Goal: Information Seeking & Learning: Learn about a topic

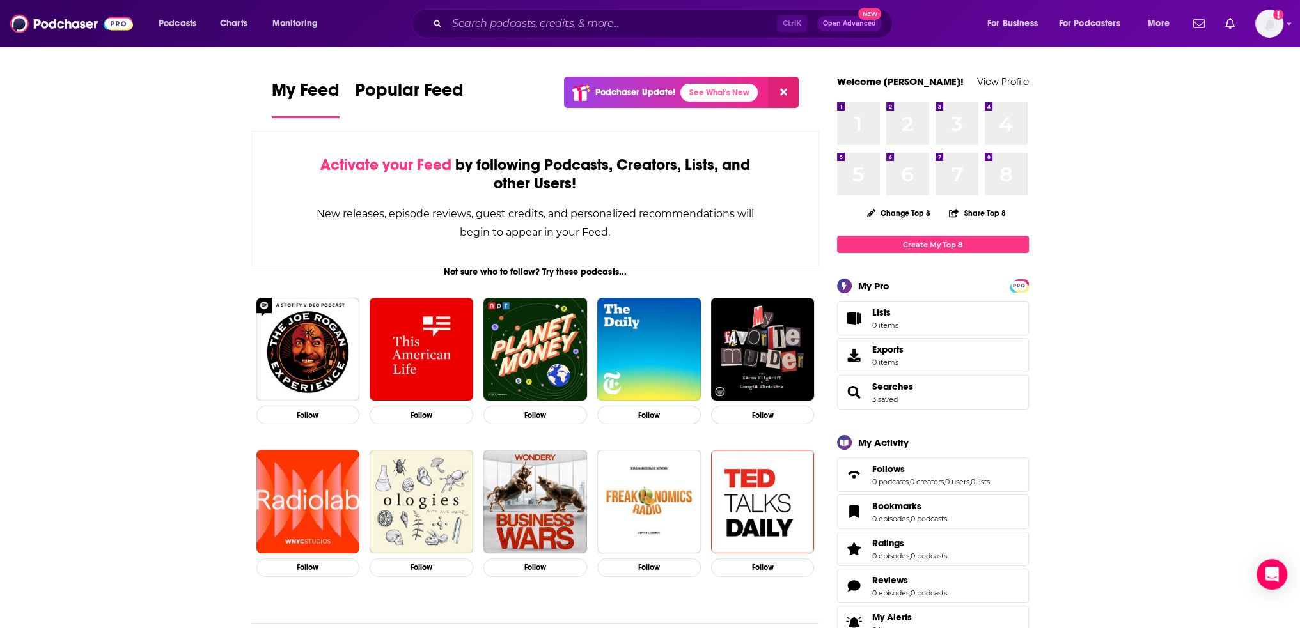
click at [528, 37] on div "Ctrl K Open Advanced New" at bounding box center [652, 23] width 481 height 29
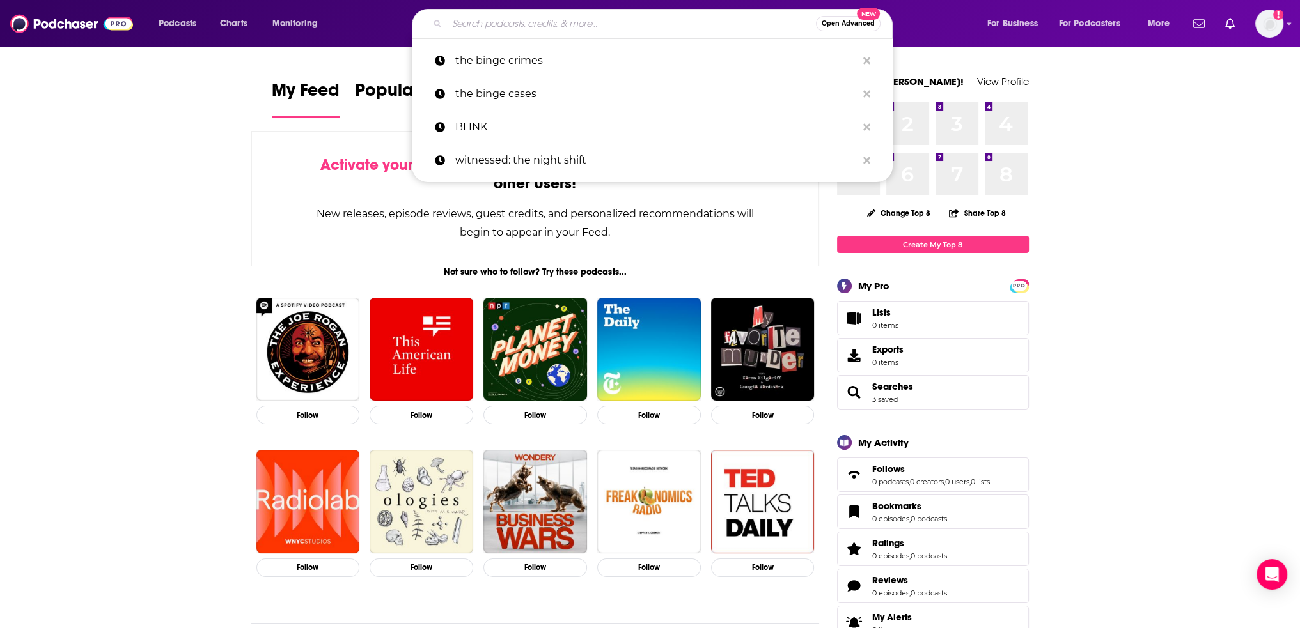
click at [536, 19] on input "Search podcasts, credits, & more..." at bounding box center [631, 23] width 369 height 20
click at [1292, 22] on div "Podcasts Charts Monitoring Open Advanced New the binge crimes the binge cases B…" at bounding box center [650, 23] width 1300 height 47
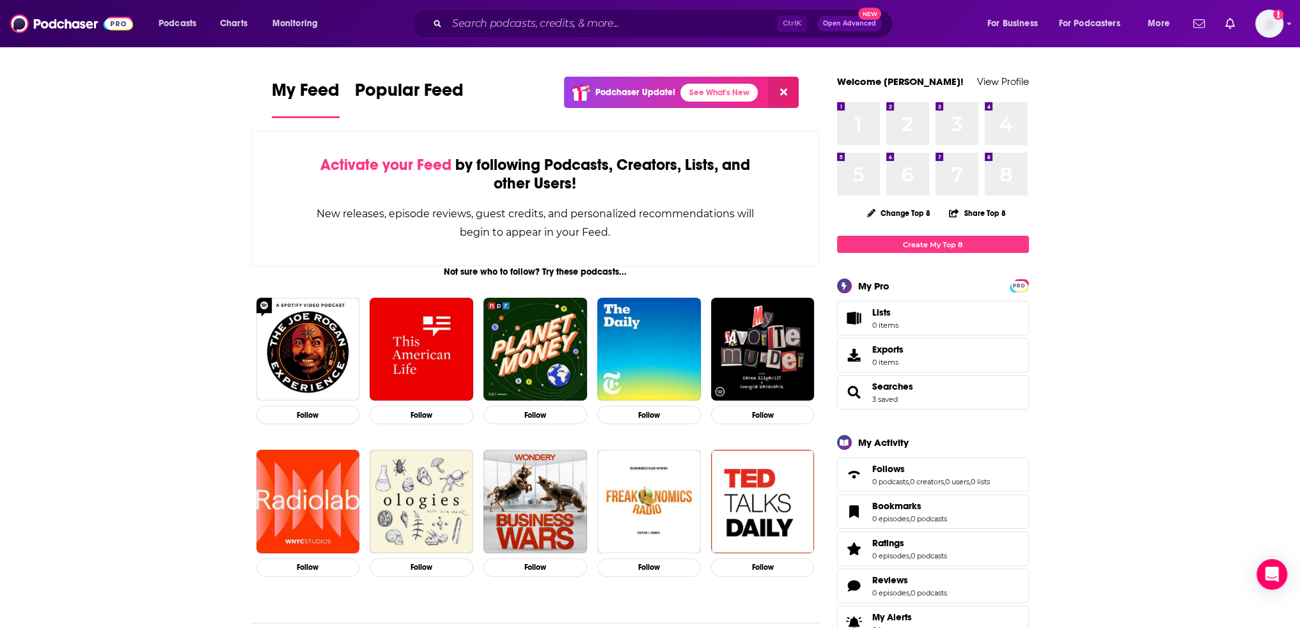
click at [1285, 24] on div "Podcasts Charts Monitoring Ctrl K Open Advanced New For Business For Podcasters…" at bounding box center [650, 23] width 1300 height 47
click at [1286, 25] on icon "Show profile menu" at bounding box center [1288, 24] width 5 height 8
click at [642, 27] on input "Search podcasts, credits, & more..." at bounding box center [612, 23] width 330 height 20
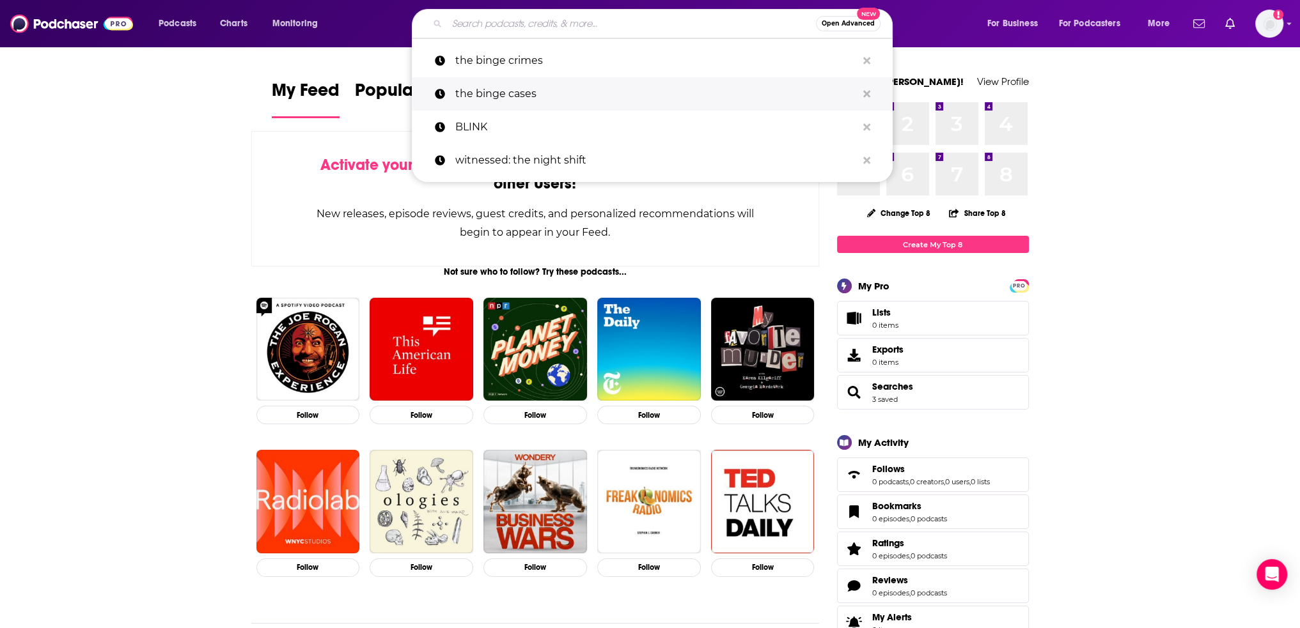
click at [509, 86] on p "the binge cases" at bounding box center [655, 93] width 401 height 33
type input "the binge cases"
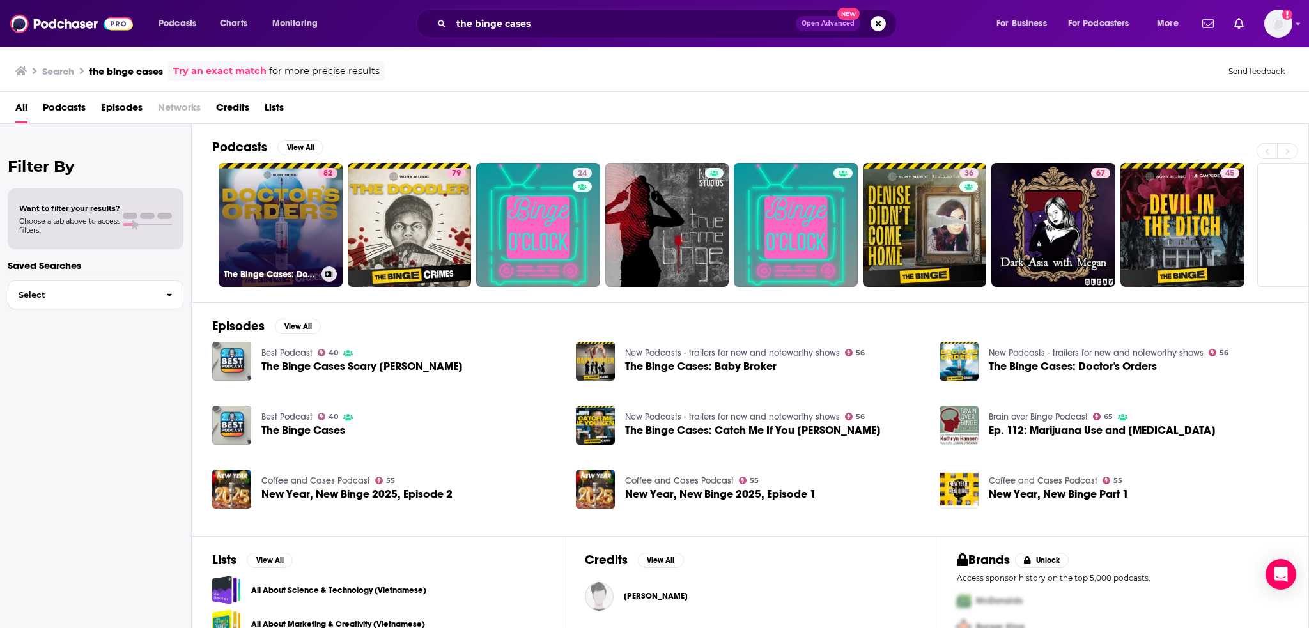
click at [318, 219] on div "82" at bounding box center [327, 217] width 19 height 98
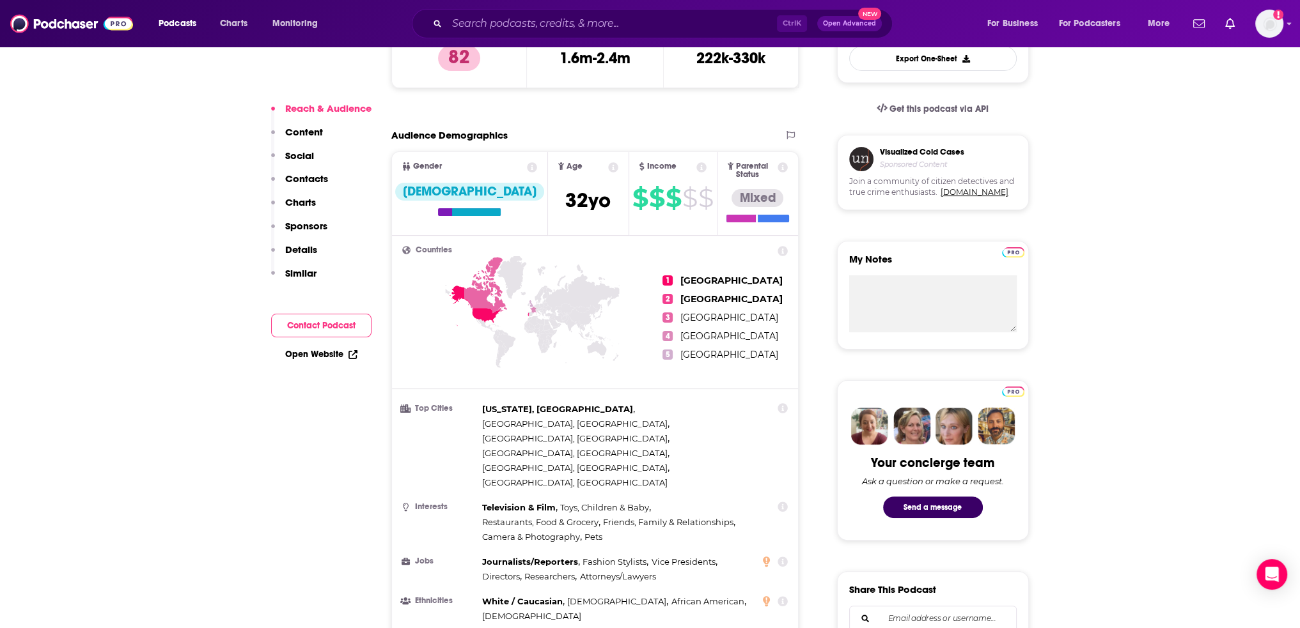
click at [308, 206] on p "Charts" at bounding box center [300, 202] width 31 height 12
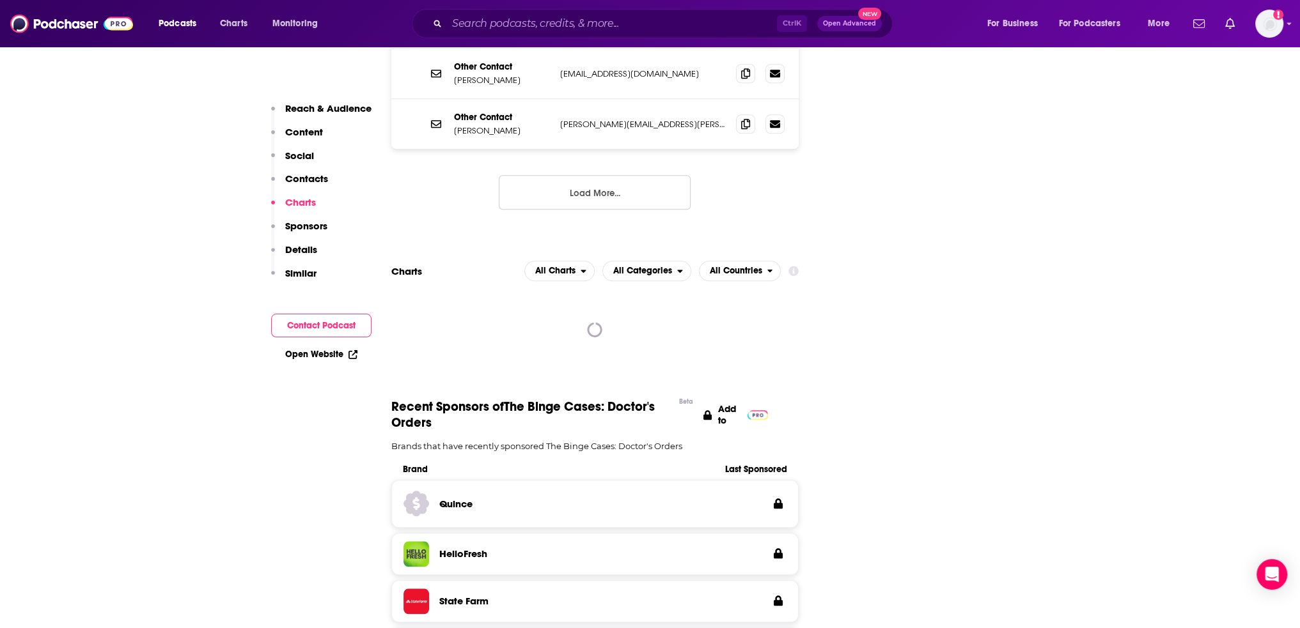
scroll to position [1541, 0]
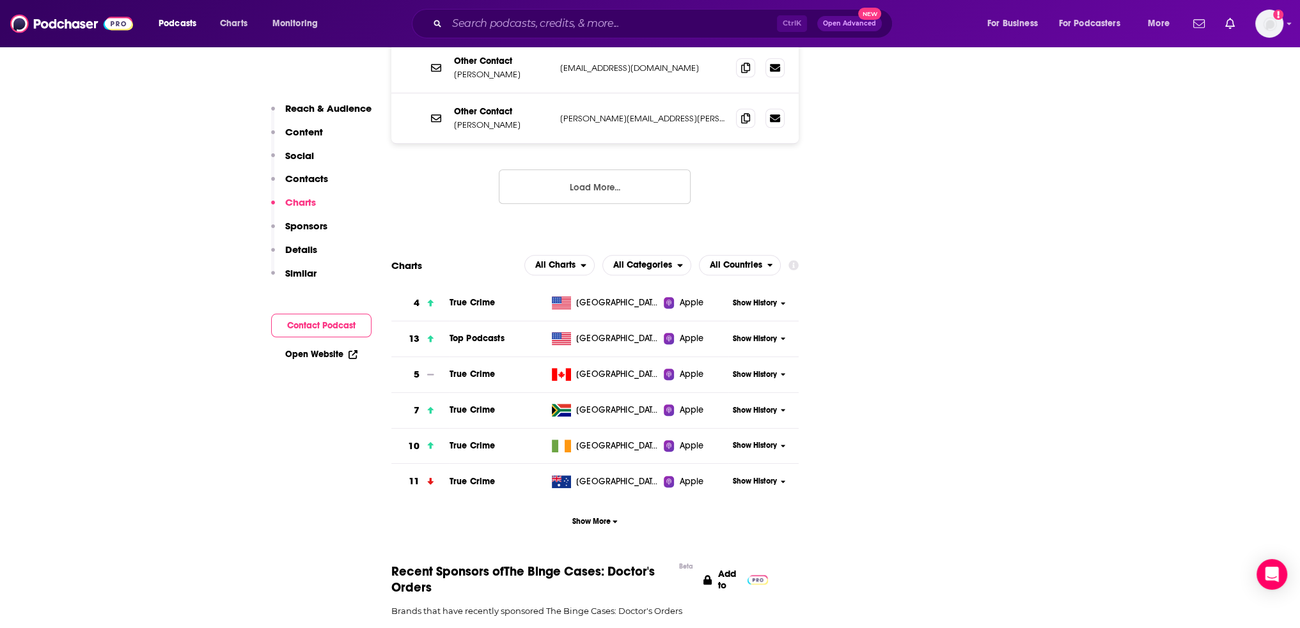
click at [762, 334] on span "Show History" at bounding box center [755, 339] width 44 height 11
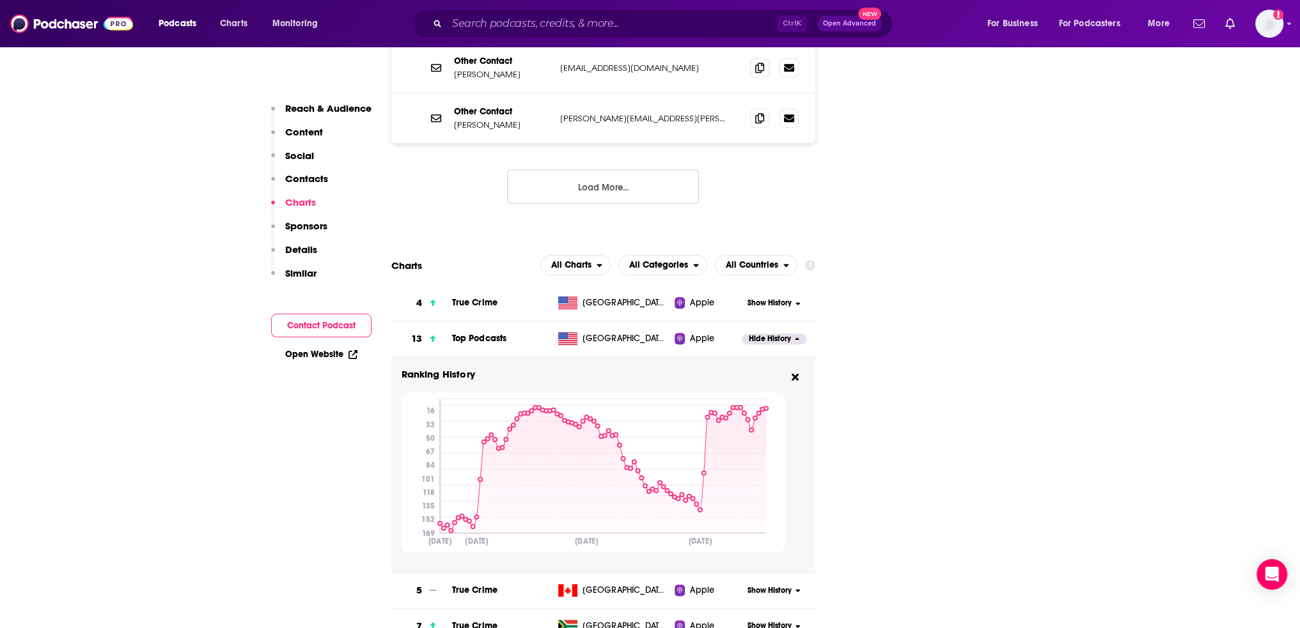
click at [515, 286] on td "True Crime" at bounding box center [501, 304] width 101 height 36
click at [793, 298] on button "Show History" at bounding box center [773, 303] width 64 height 11
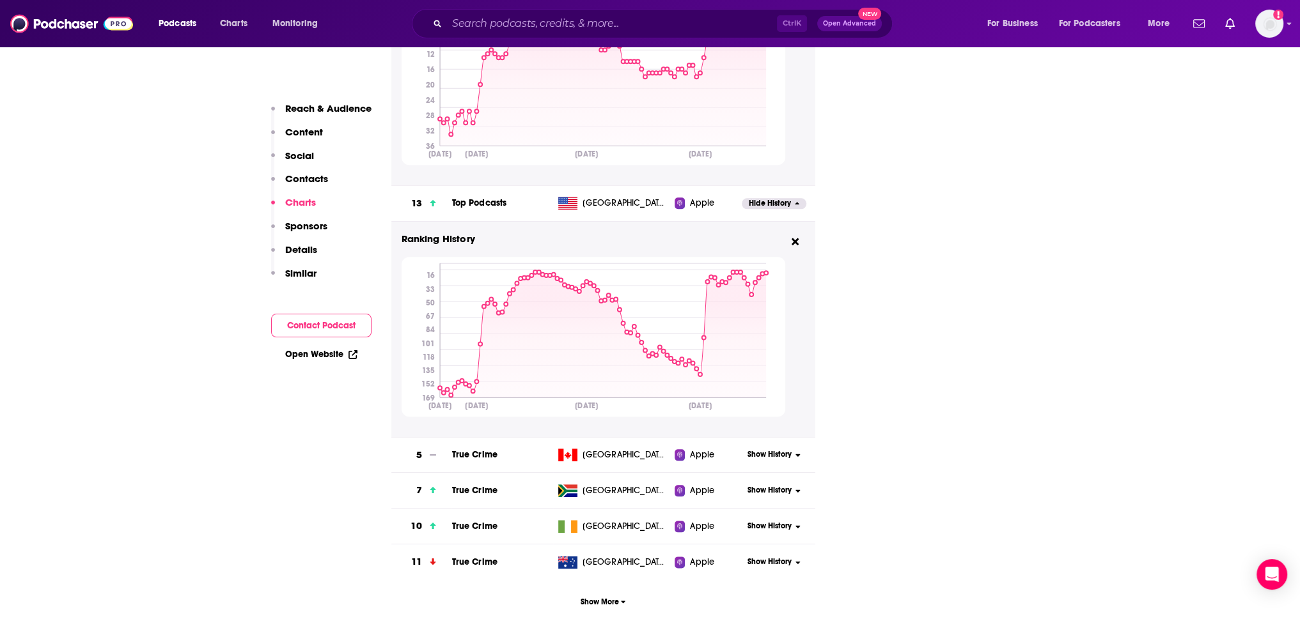
scroll to position [1924, 0]
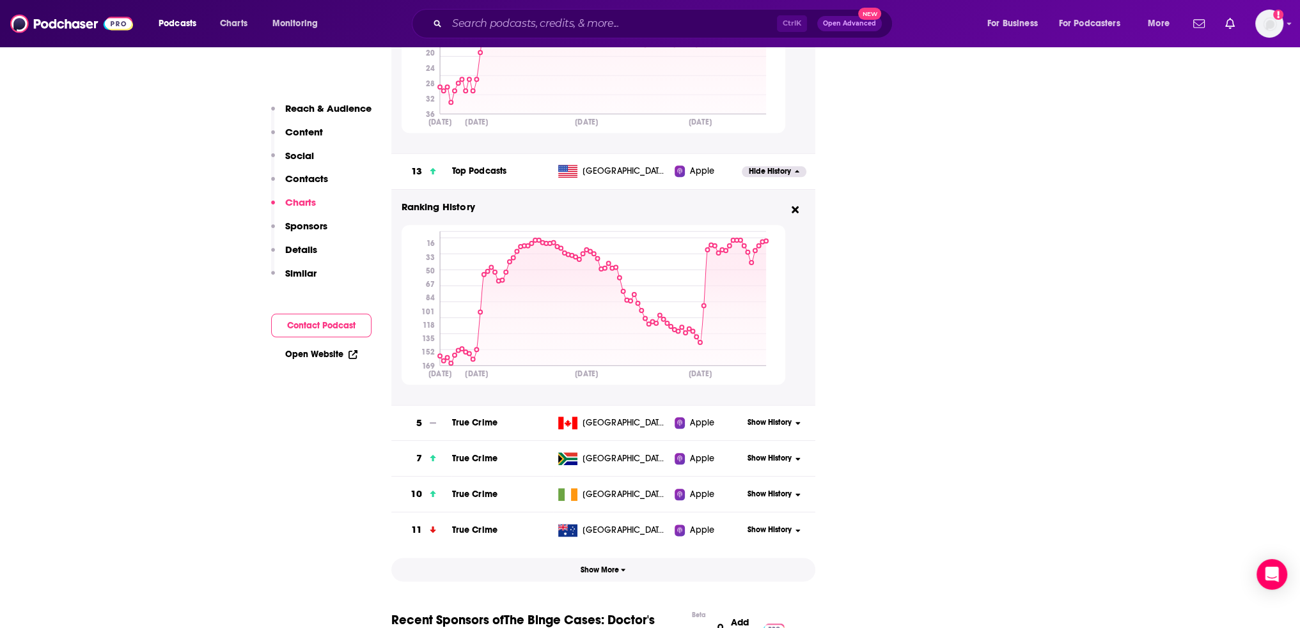
click at [612, 566] on span "Show More" at bounding box center [602, 570] width 45 height 9
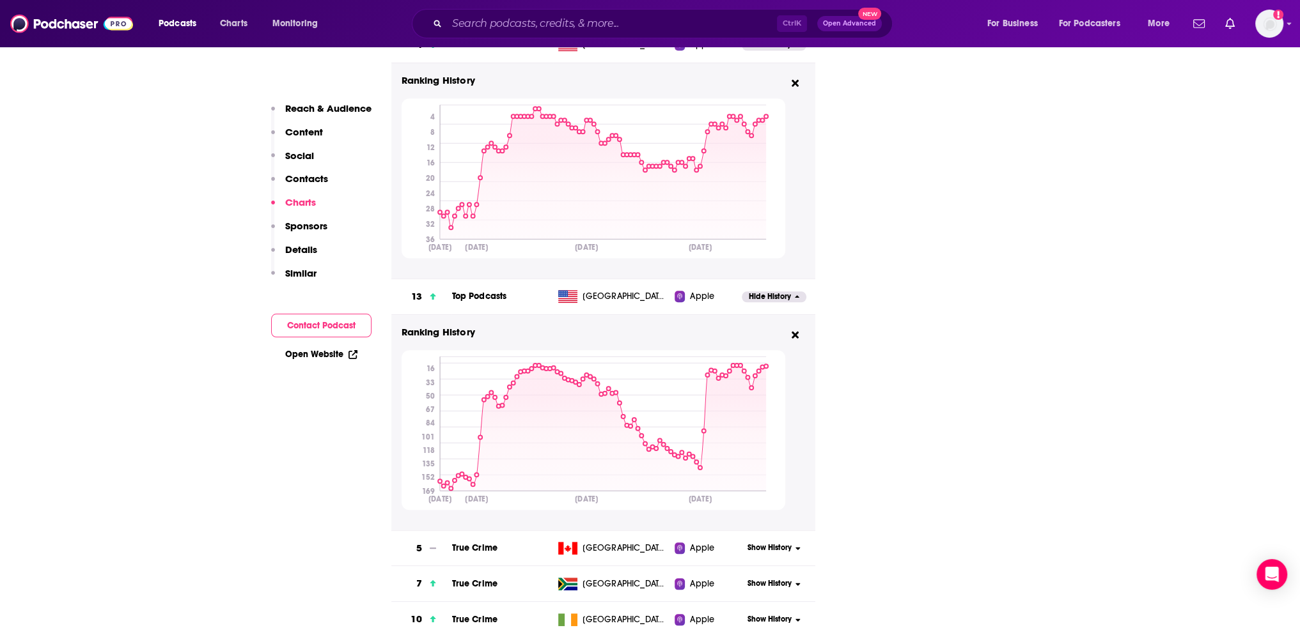
scroll to position [1796, 0]
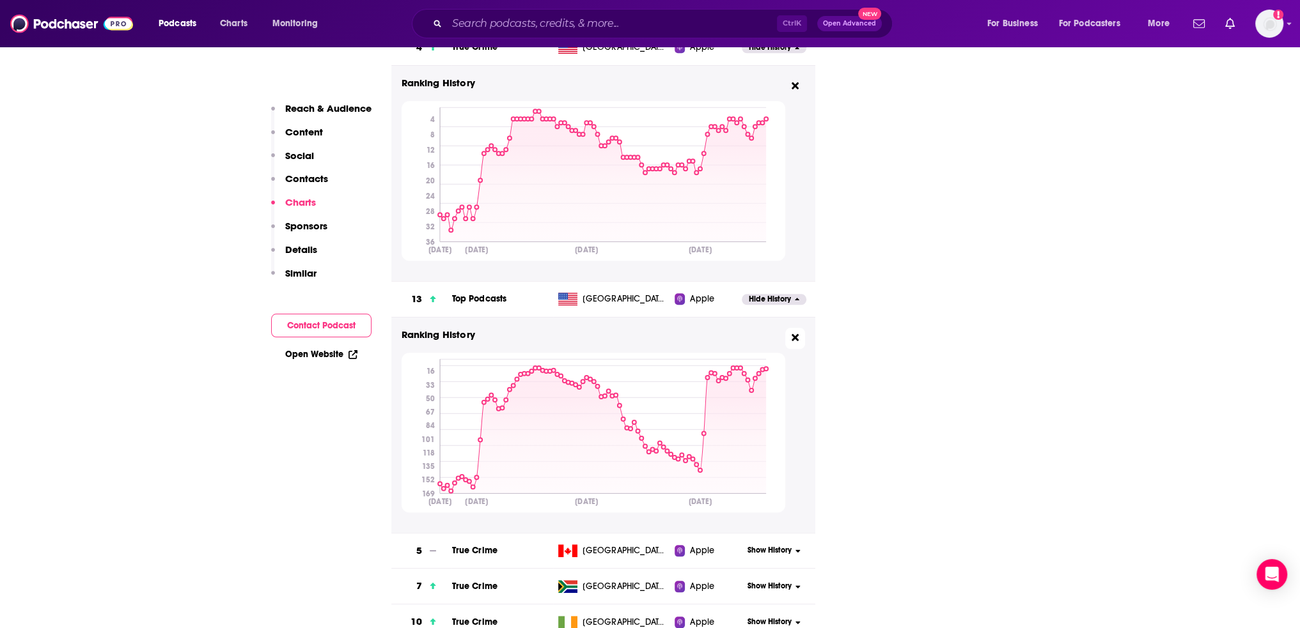
click at [799, 328] on button at bounding box center [795, 338] width 20 height 21
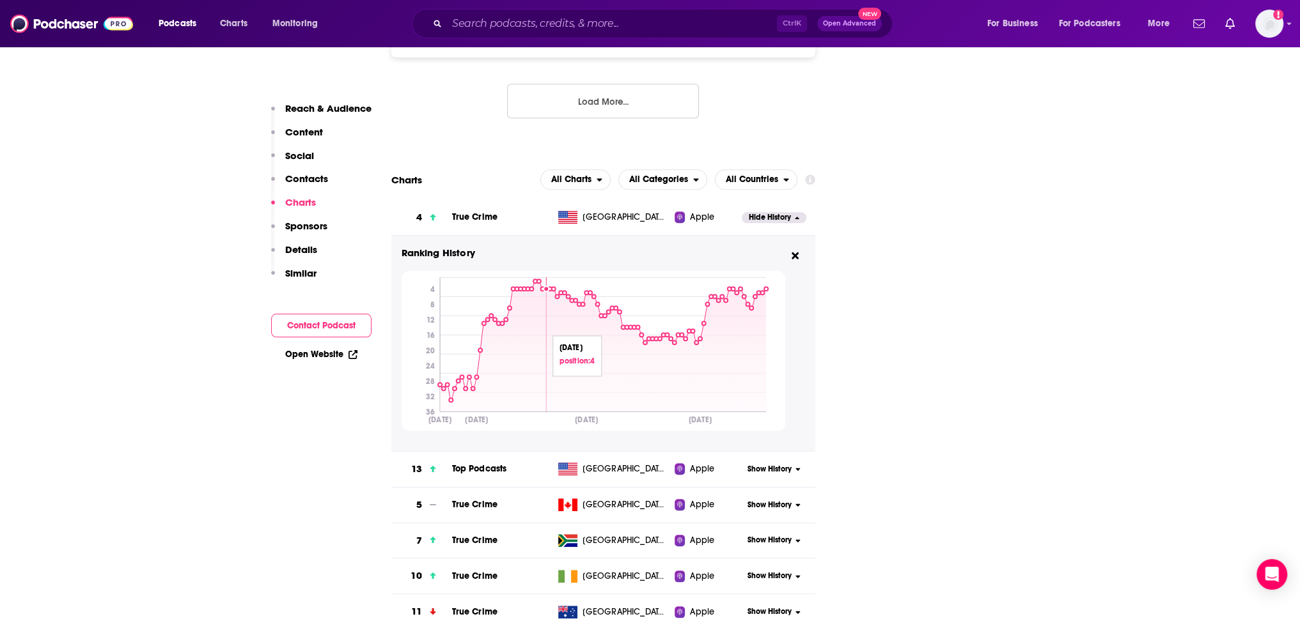
scroll to position [1604, 0]
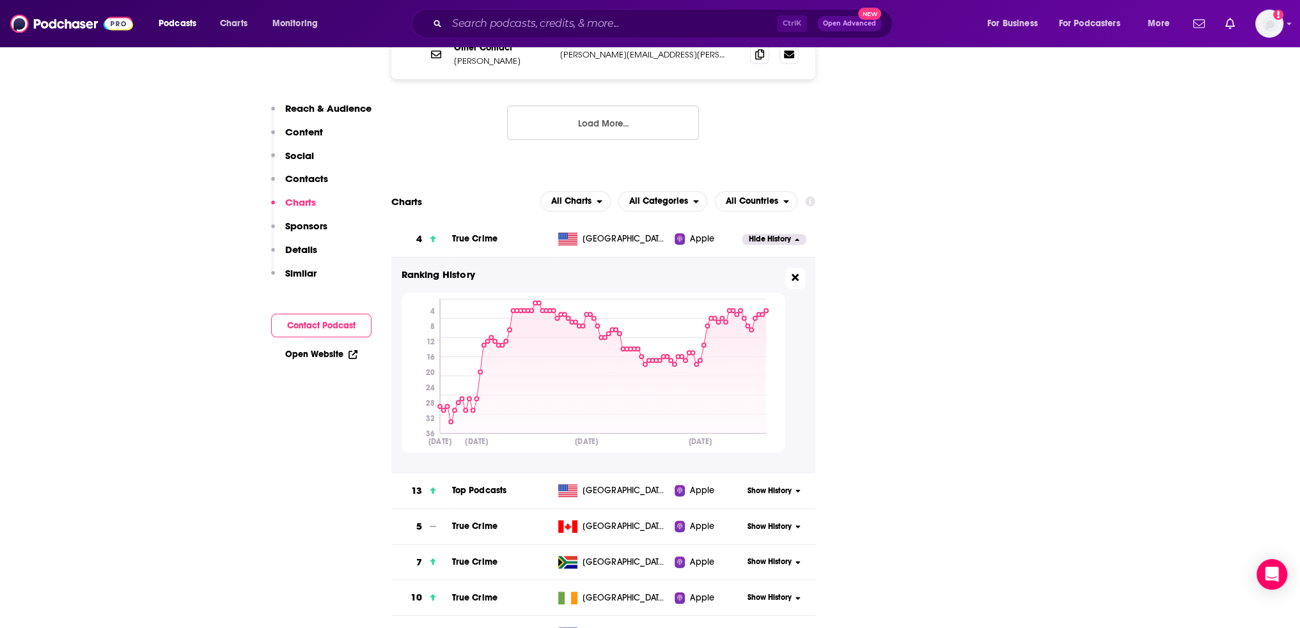
click at [796, 274] on icon at bounding box center [794, 277] width 7 height 7
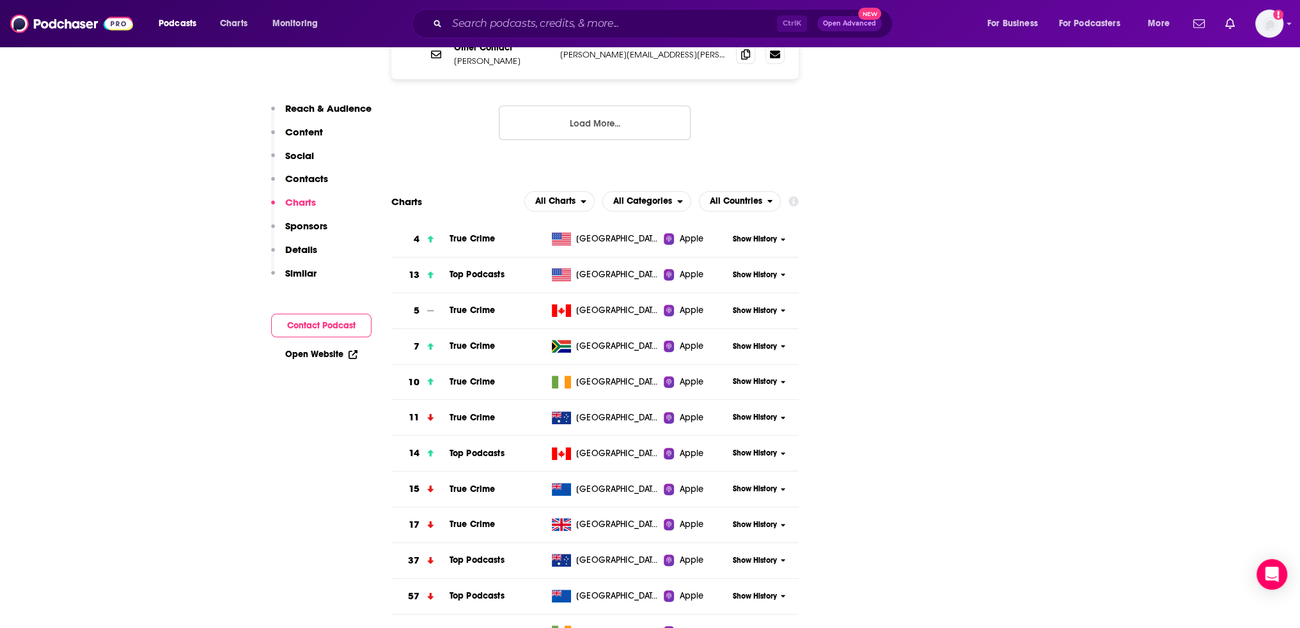
drag, startPoint x: 238, startPoint y: 513, endPoint x: 453, endPoint y: 457, distance: 222.0
click at [781, 522] on icon at bounding box center [782, 526] width 5 height 8
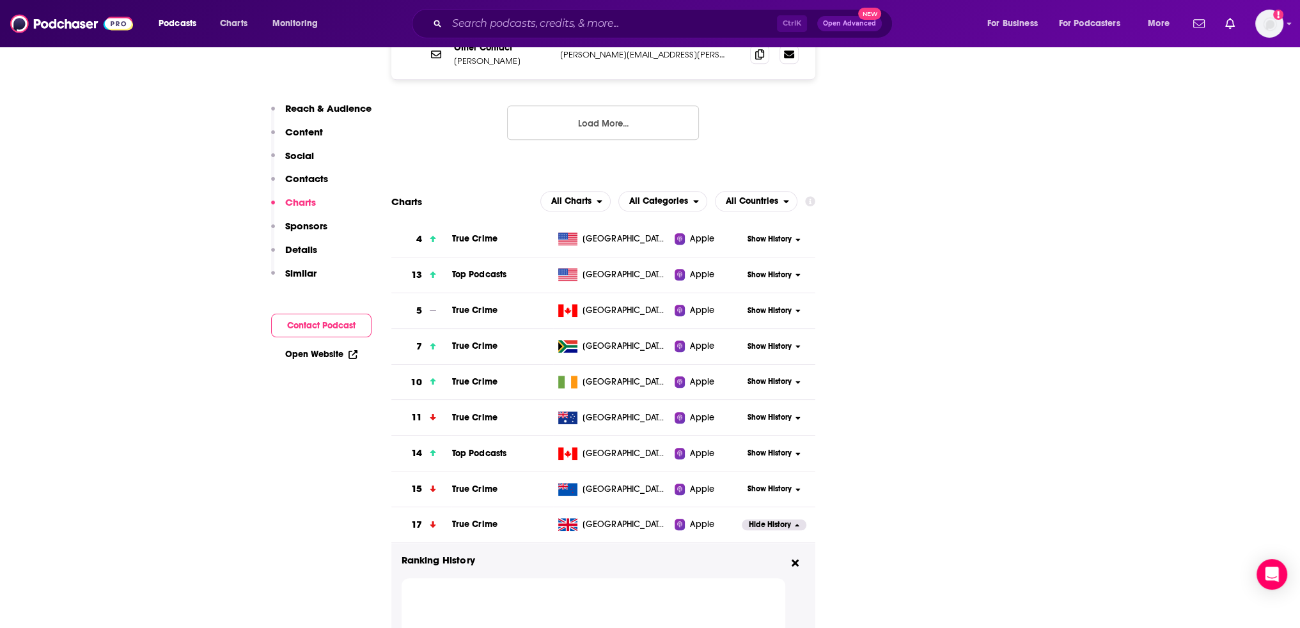
click at [771, 520] on span "Hide History" at bounding box center [770, 525] width 42 height 11
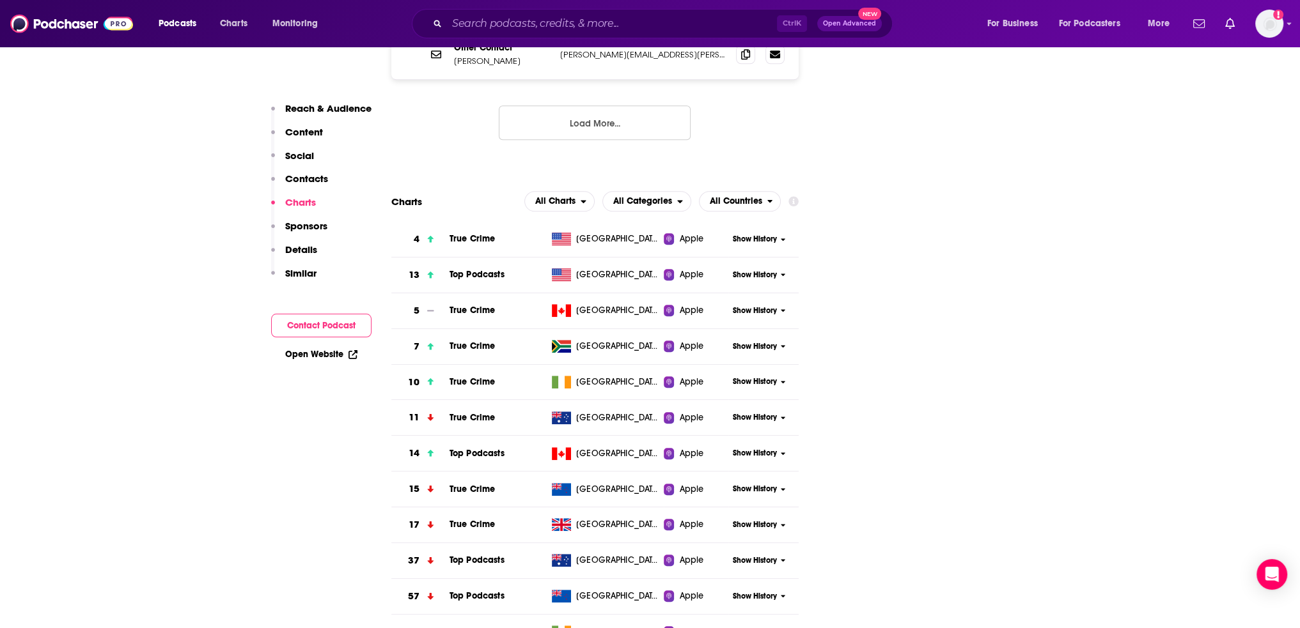
click at [767, 520] on span "Show History" at bounding box center [755, 525] width 44 height 11
click at [760, 520] on span "Show History" at bounding box center [755, 525] width 44 height 11
click at [765, 448] on span "Show History" at bounding box center [755, 453] width 44 height 11
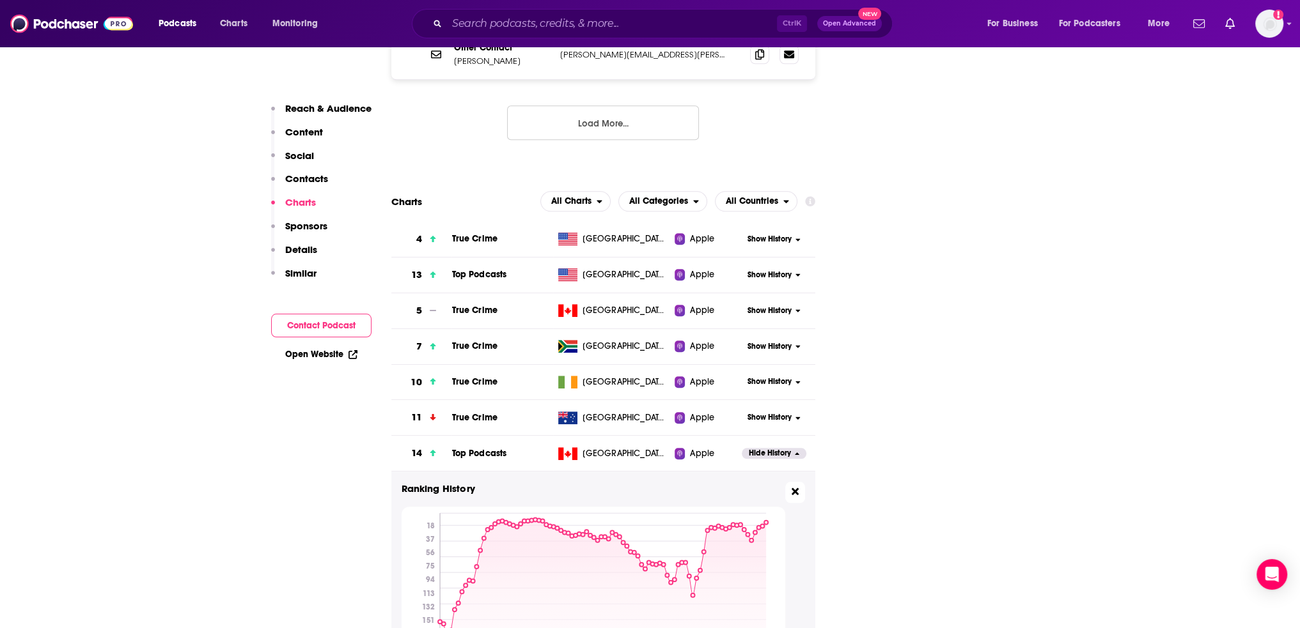
click at [796, 486] on icon at bounding box center [794, 491] width 7 height 10
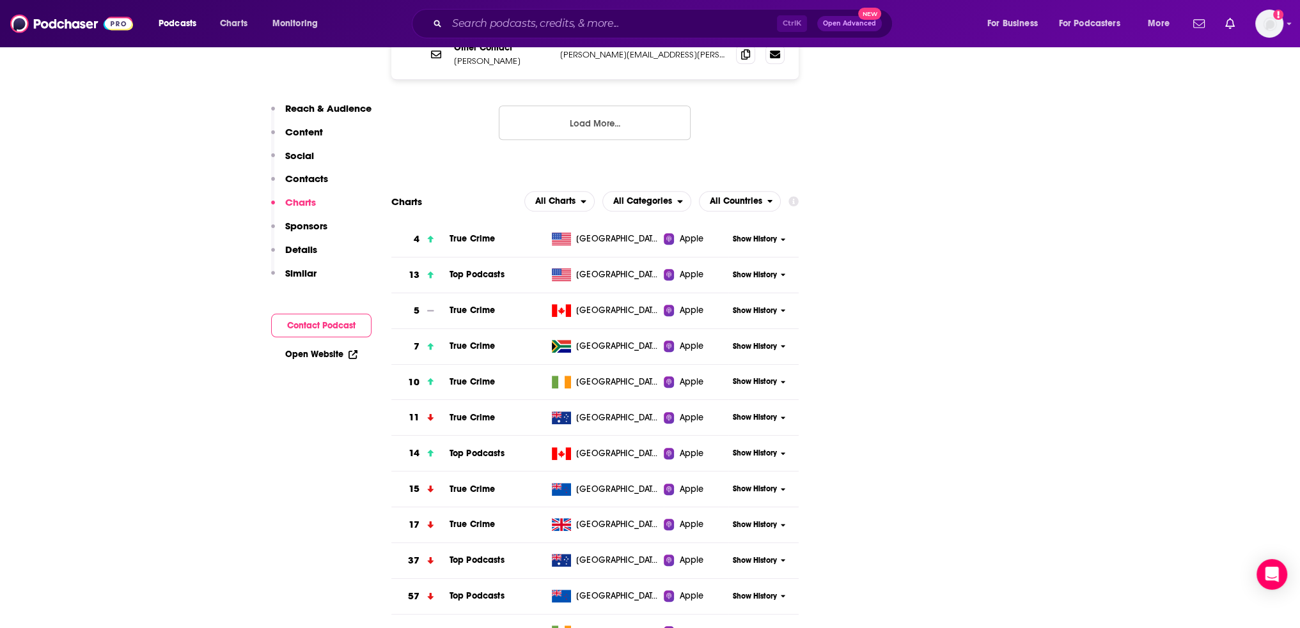
click at [780, 414] on icon at bounding box center [782, 418] width 5 height 8
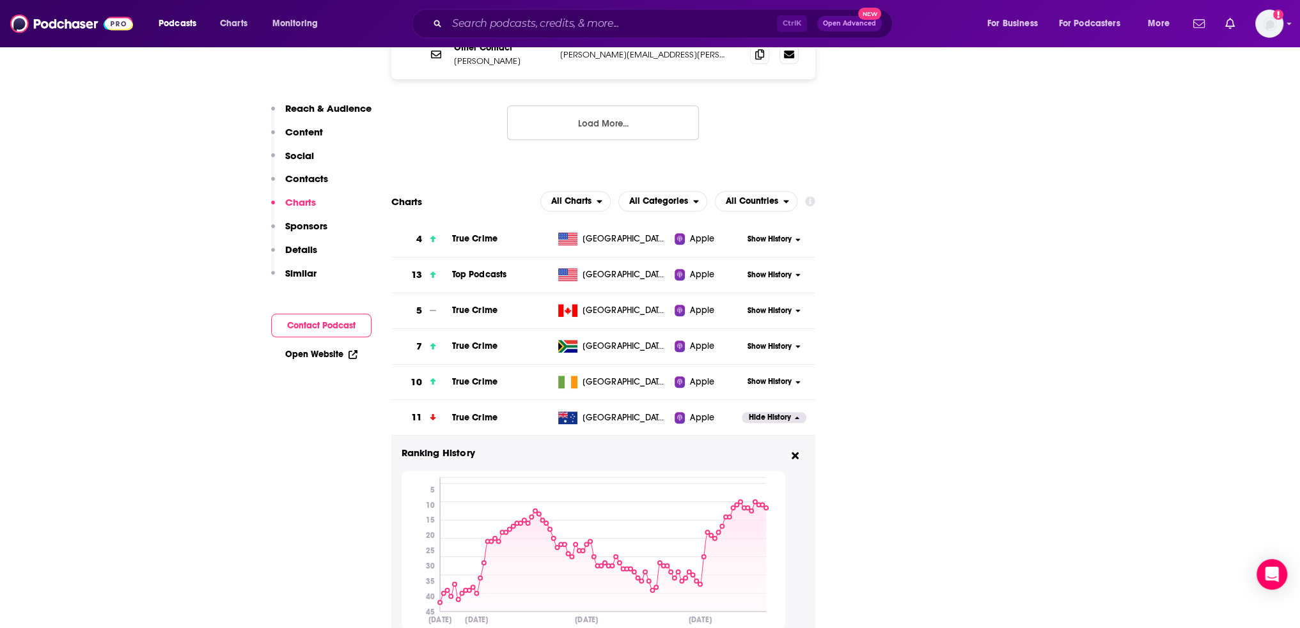
click at [612, 15] on input "Search podcasts, credits, & more..." at bounding box center [612, 23] width 330 height 20
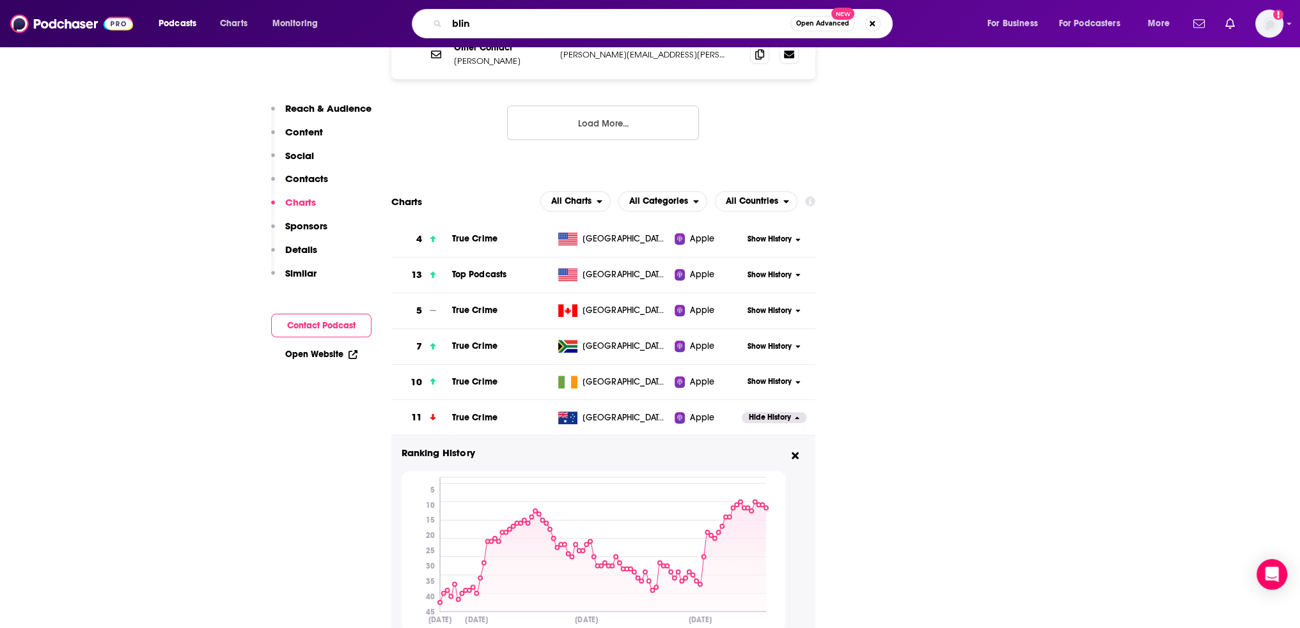
type input "blink"
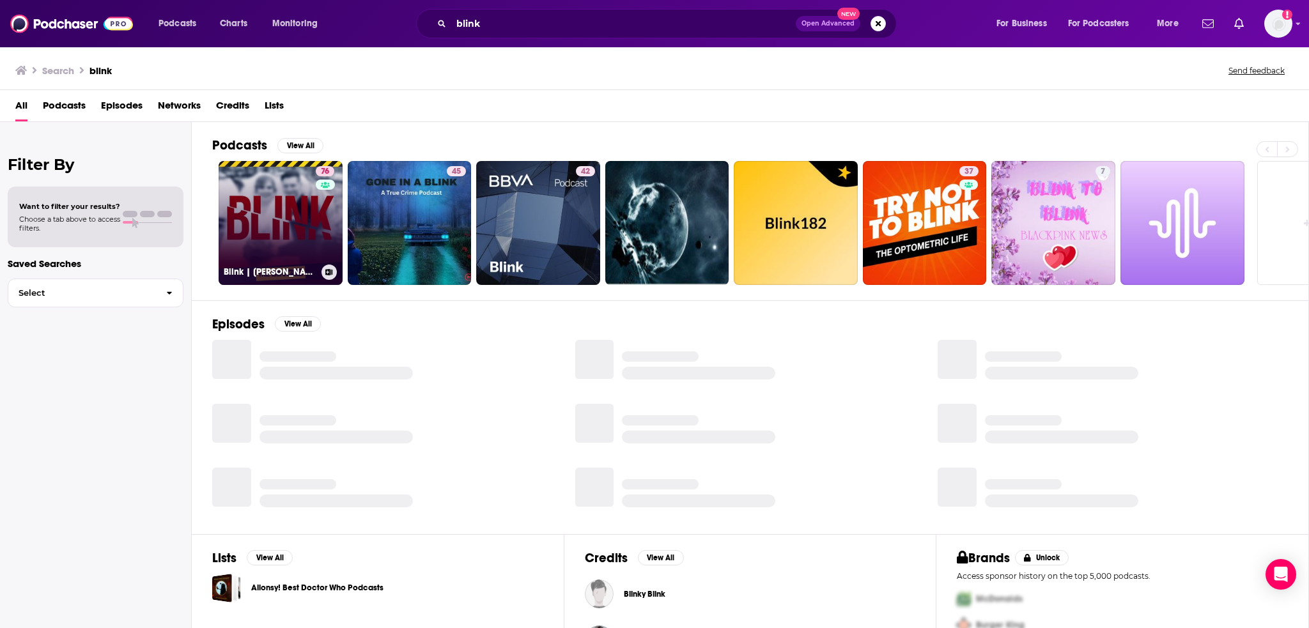
click at [306, 213] on link "76 Blink | [PERSON_NAME] Story" at bounding box center [281, 223] width 124 height 124
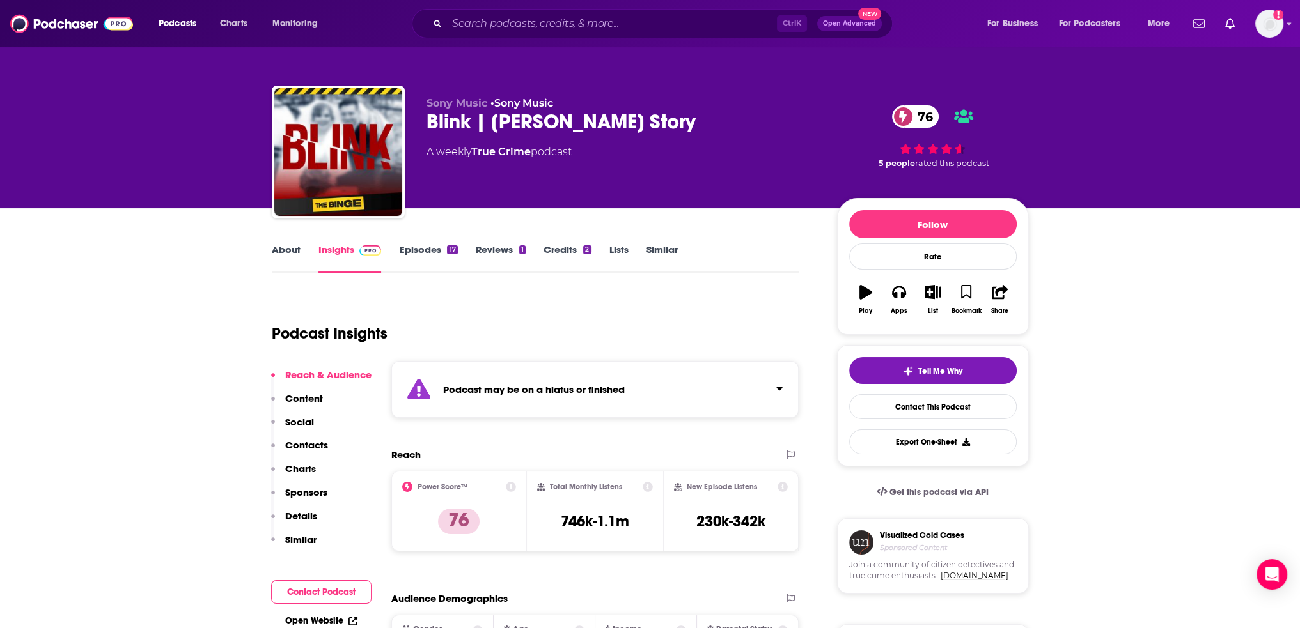
click at [302, 472] on p "Charts" at bounding box center [300, 469] width 31 height 12
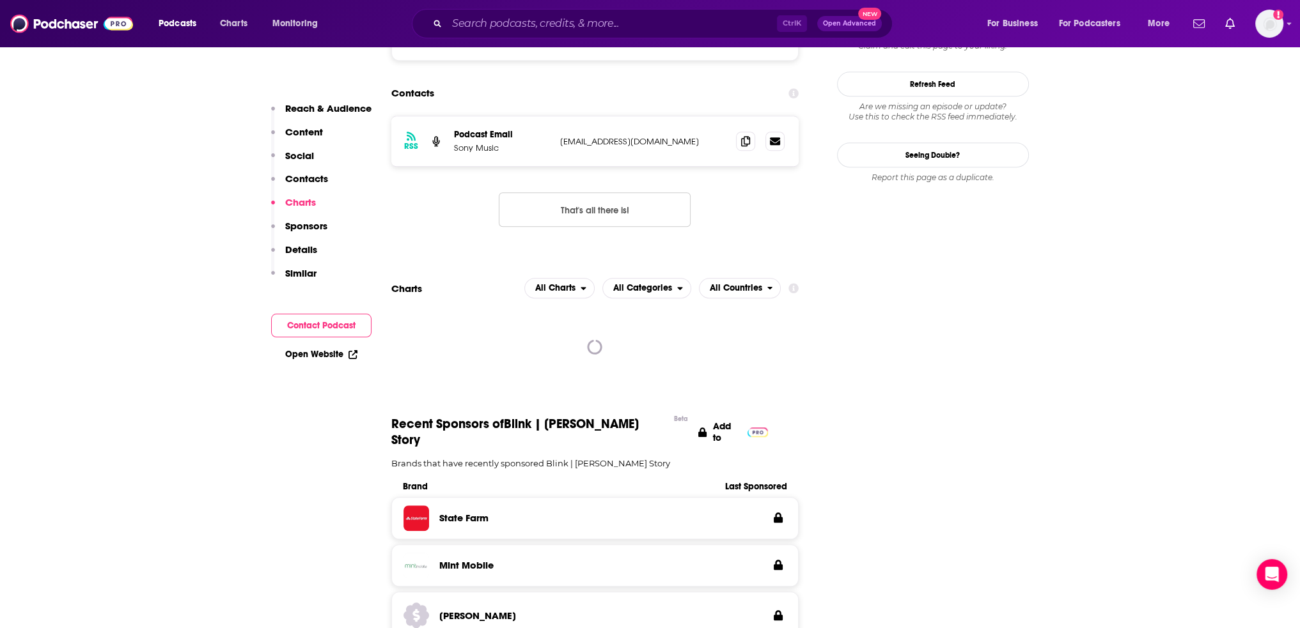
scroll to position [1238, 0]
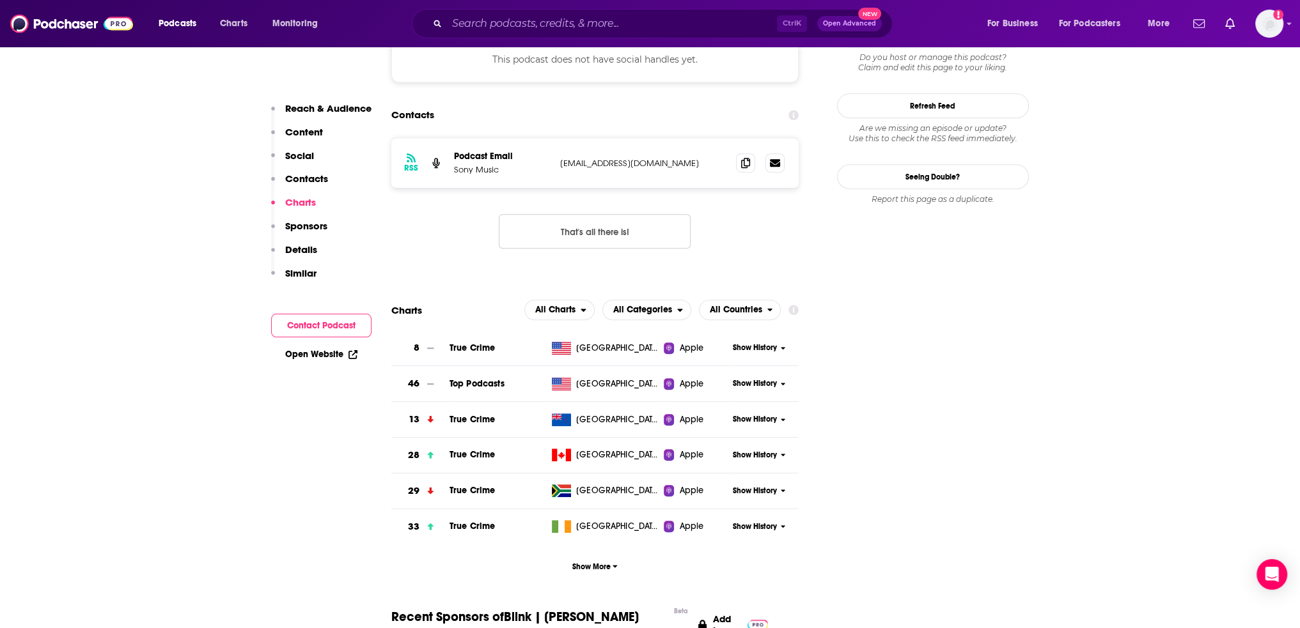
click at [773, 343] on span "Show History" at bounding box center [755, 348] width 44 height 11
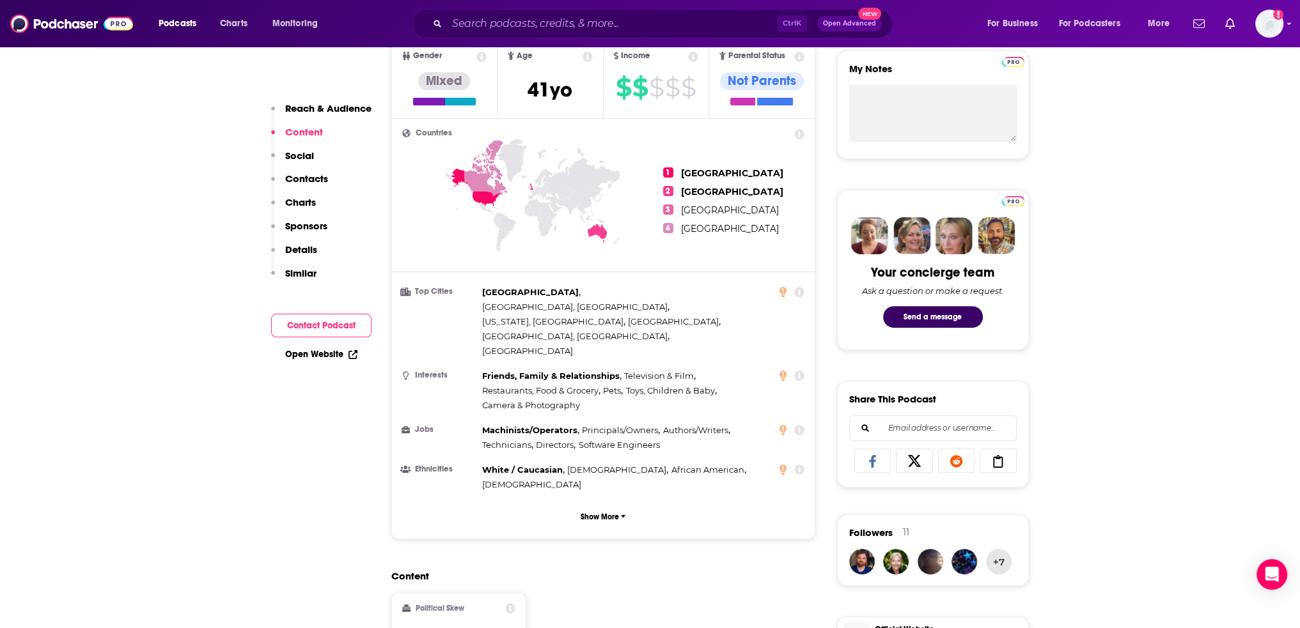
scroll to position [343, 0]
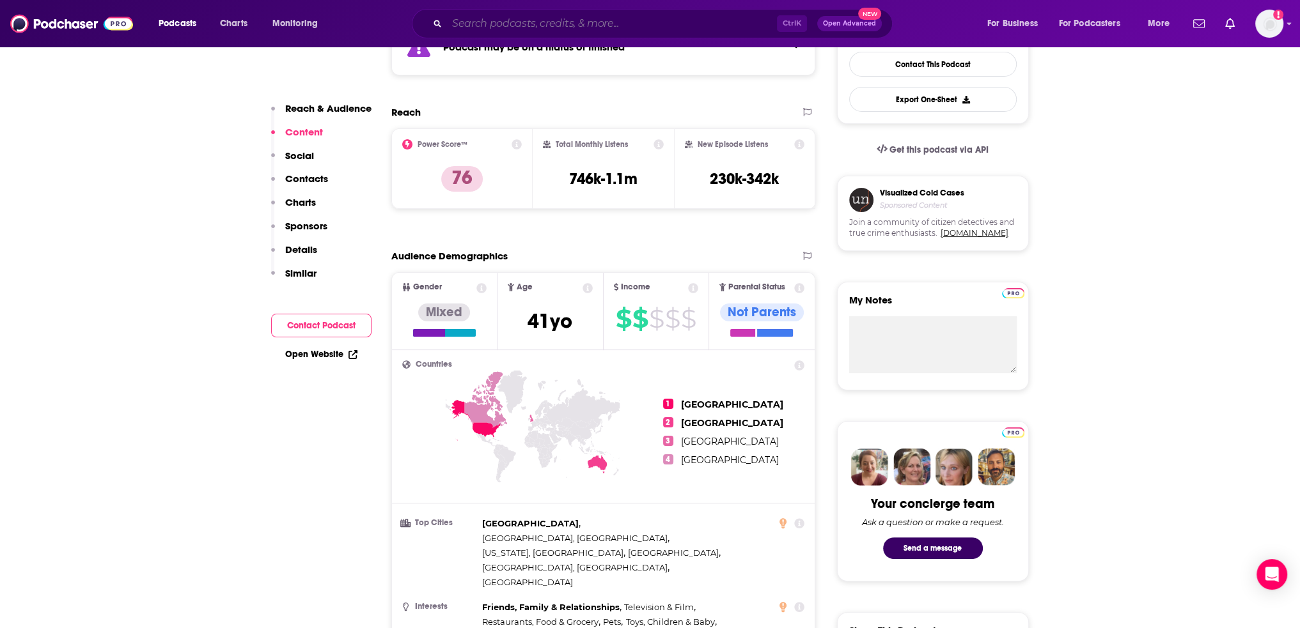
click at [541, 22] on input "Search podcasts, credits, & more..." at bounding box center [612, 23] width 330 height 20
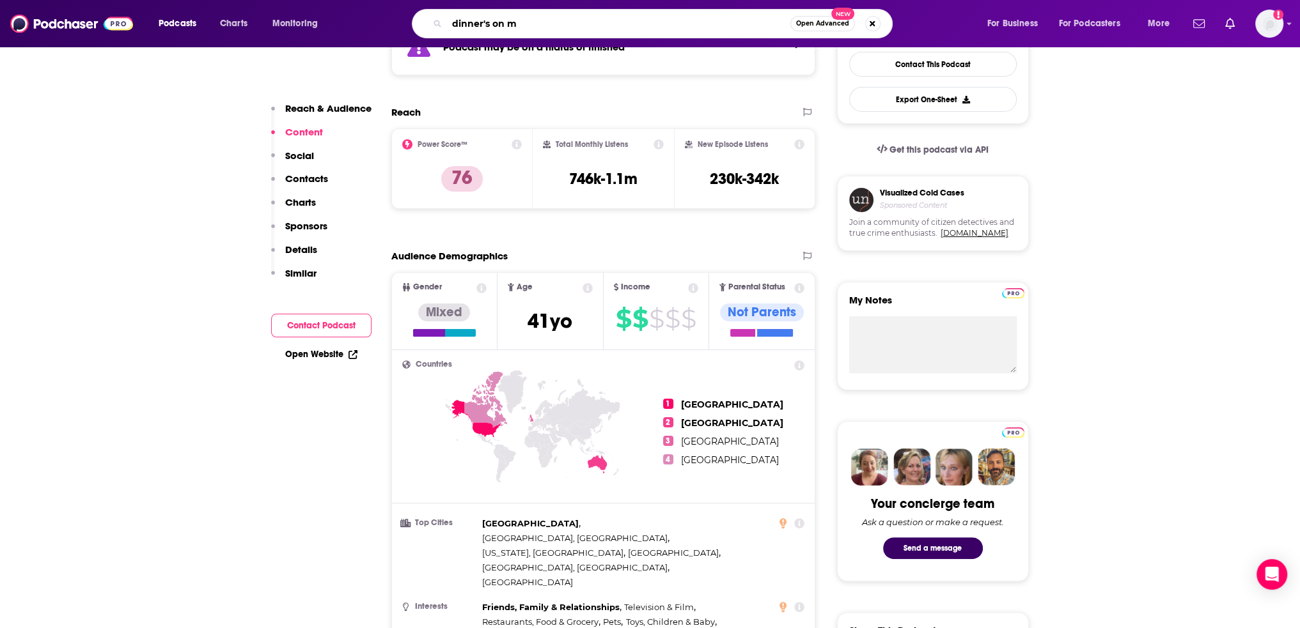
type input "dinner's on me"
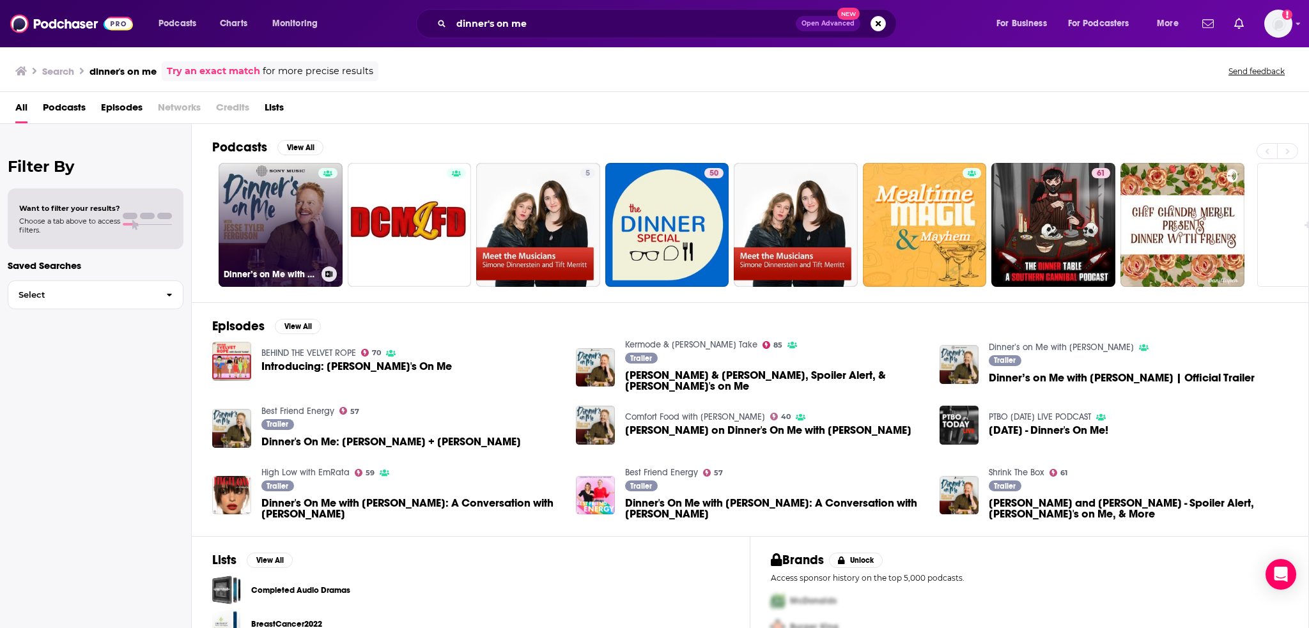
click at [297, 245] on link "Dinner’s on Me with [PERSON_NAME]" at bounding box center [281, 225] width 124 height 124
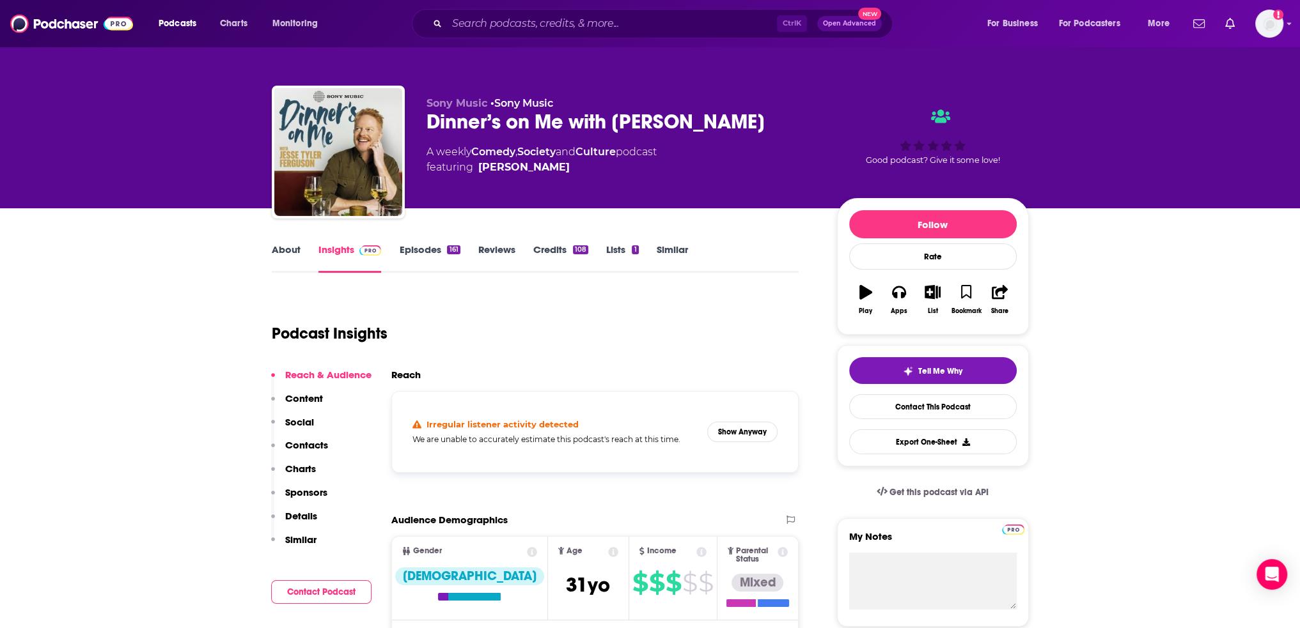
click at [302, 464] on p "Charts" at bounding box center [300, 469] width 31 height 12
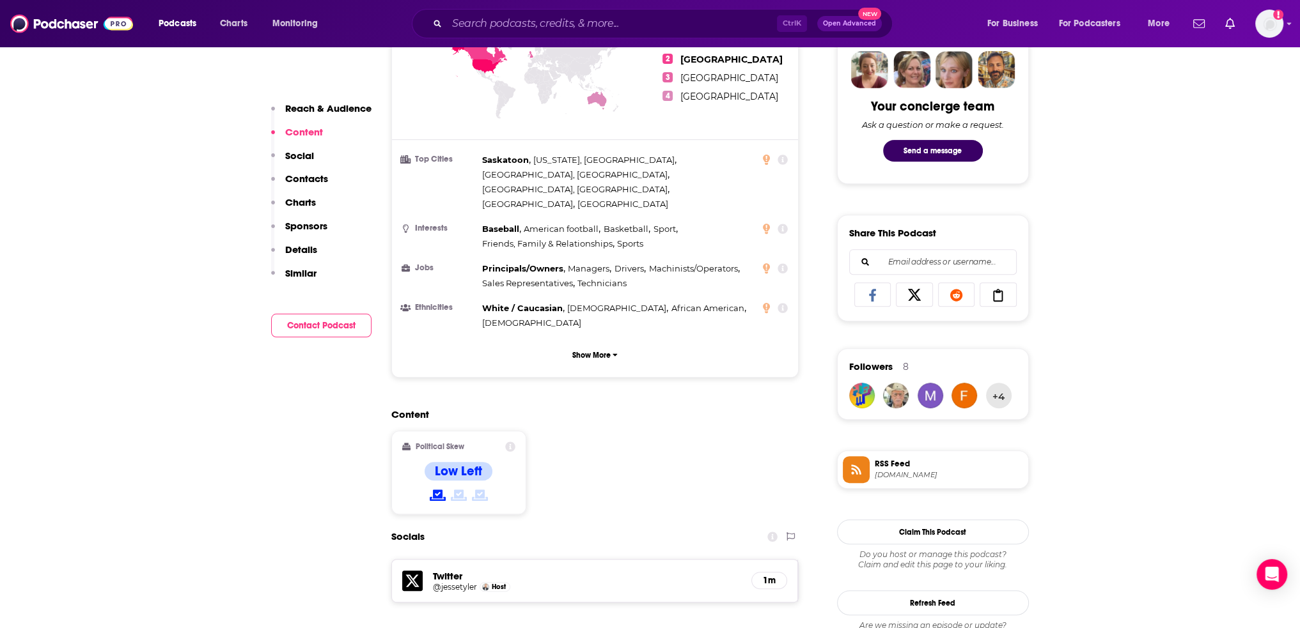
scroll to position [726, 0]
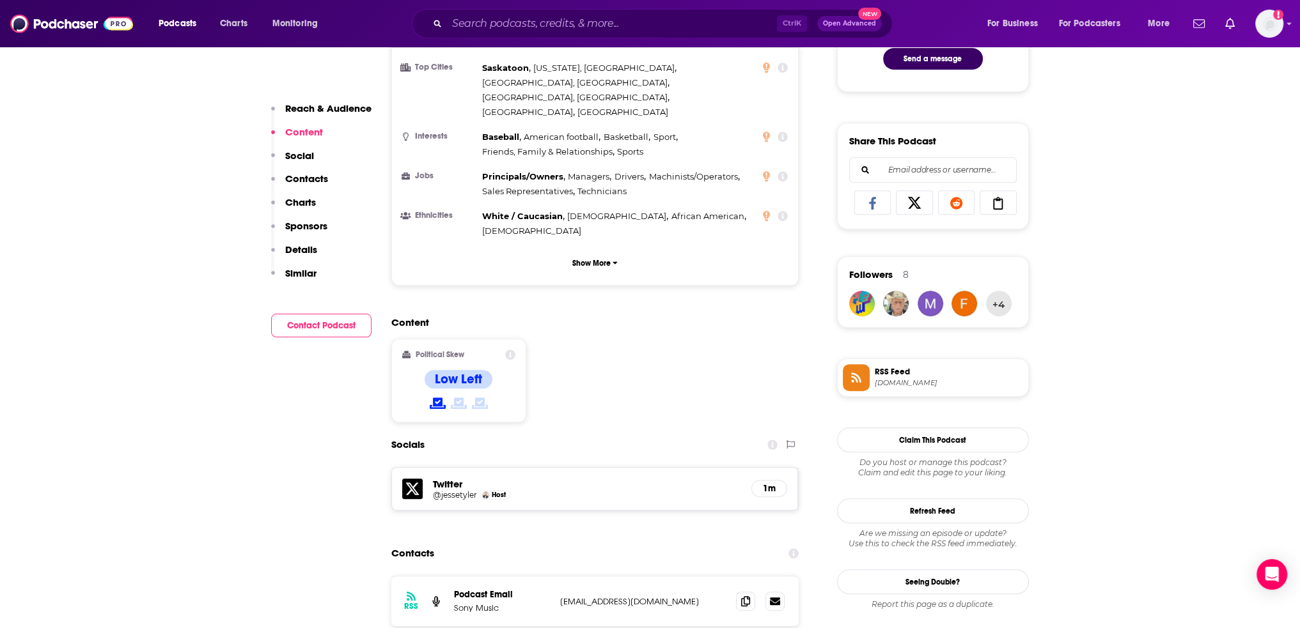
click at [295, 175] on p "Contacts" at bounding box center [306, 179] width 43 height 12
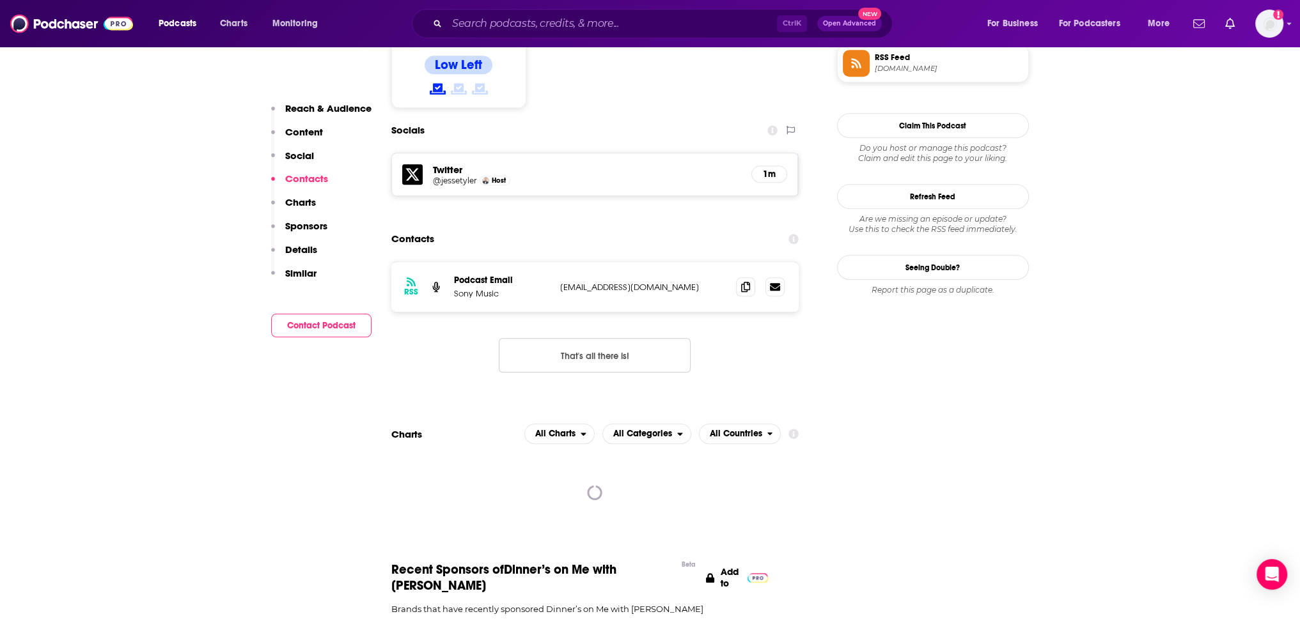
click at [295, 203] on p "Charts" at bounding box center [300, 202] width 31 height 12
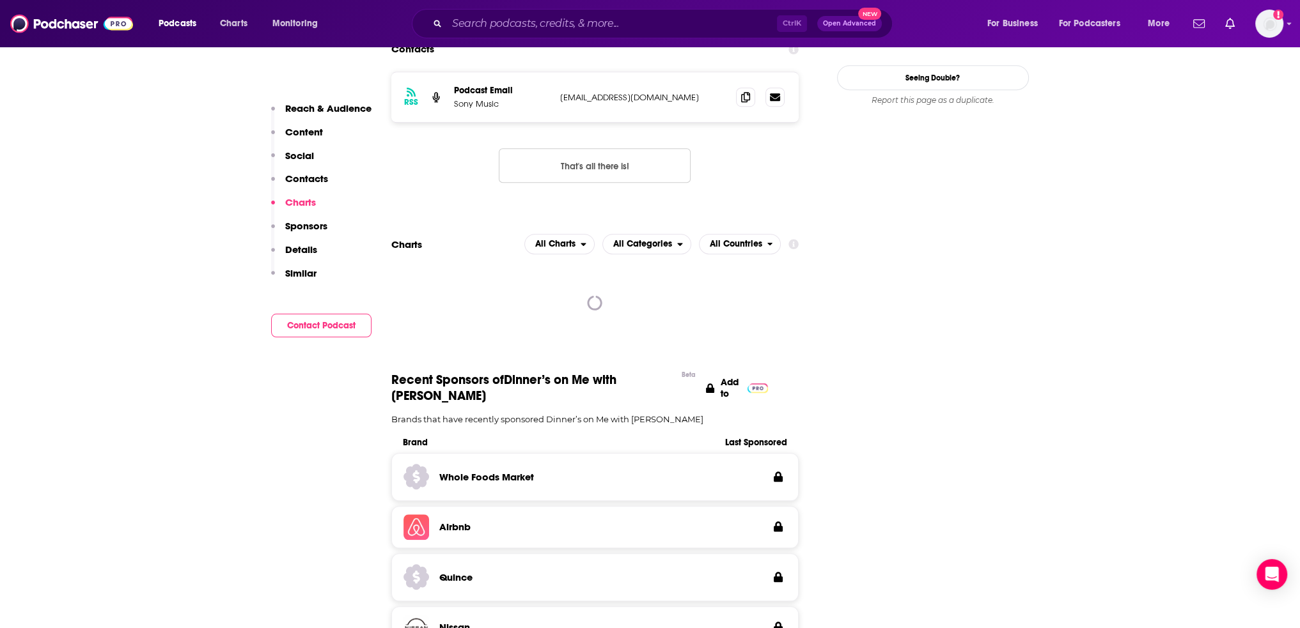
scroll to position [1238, 0]
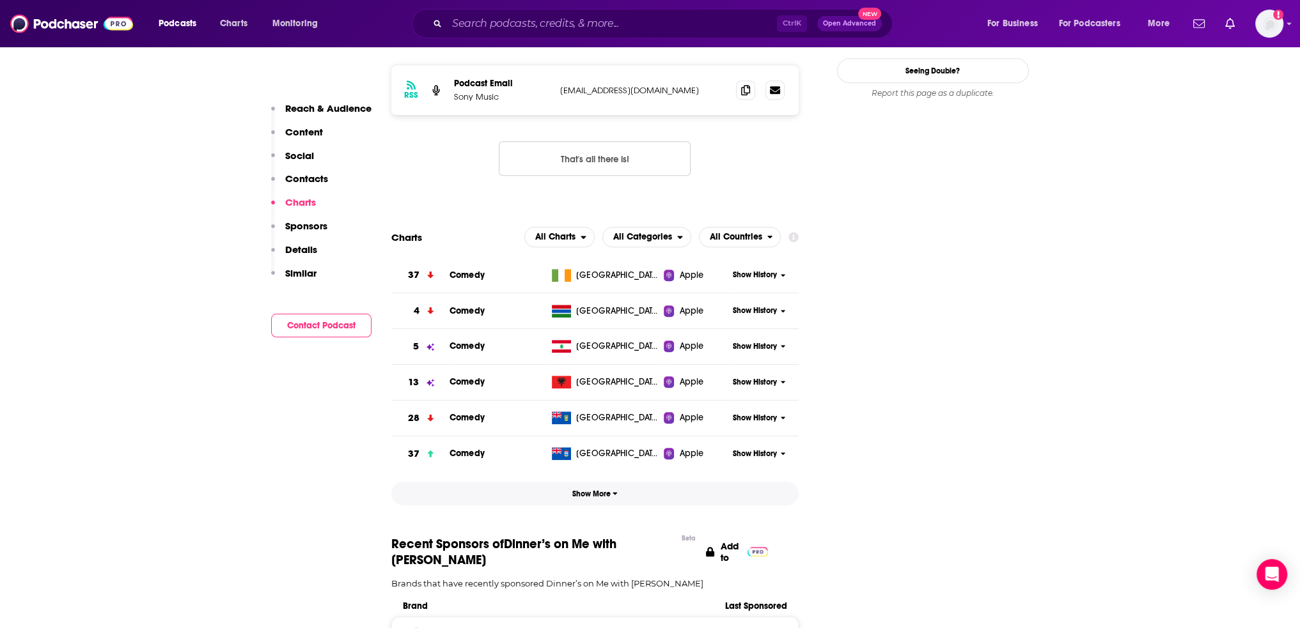
click at [585, 490] on span "Show More" at bounding box center [594, 494] width 45 height 9
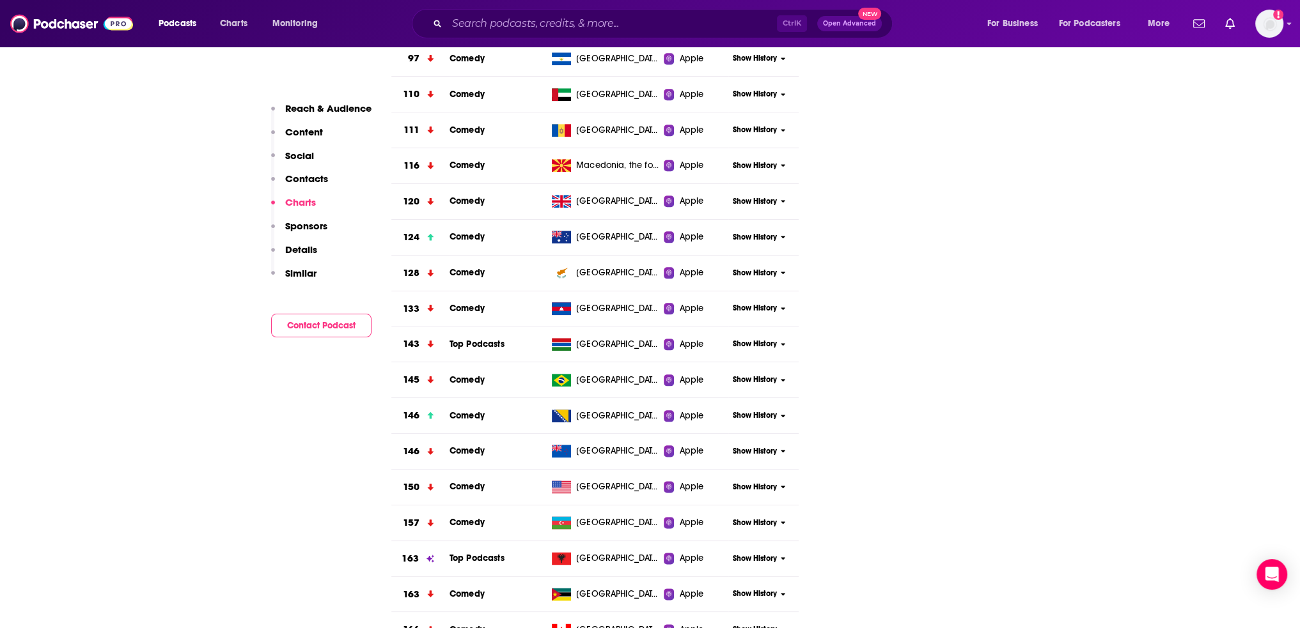
scroll to position [2069, 0]
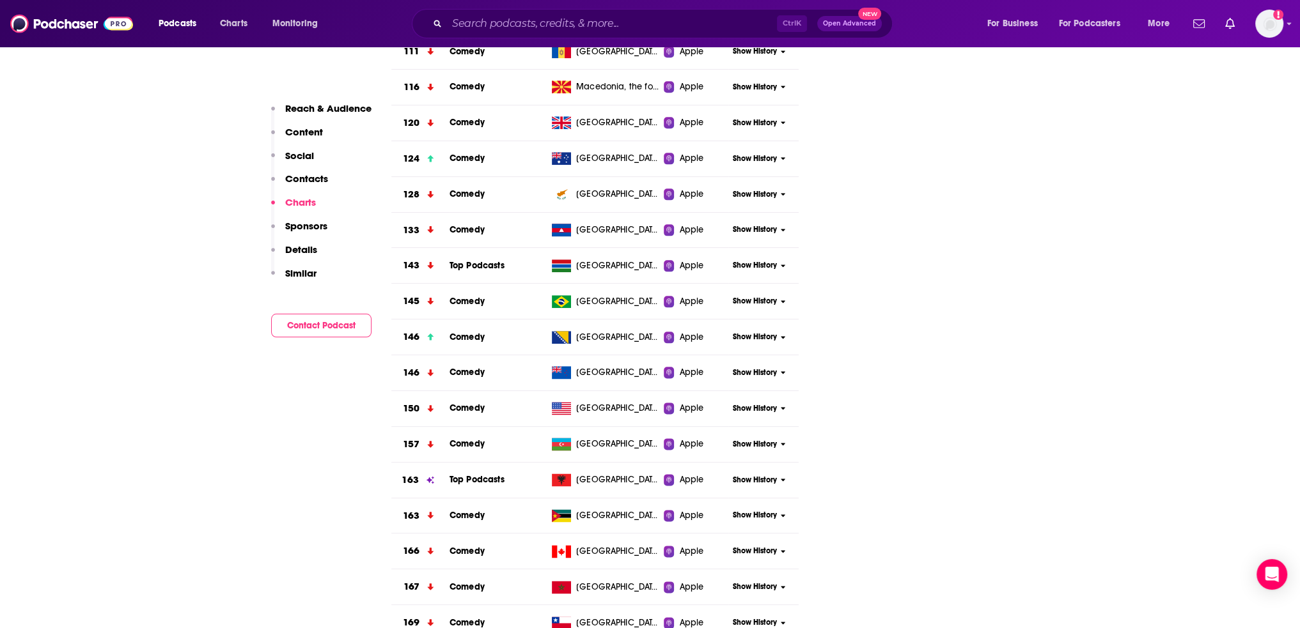
click at [772, 403] on span "Show History" at bounding box center [755, 408] width 44 height 11
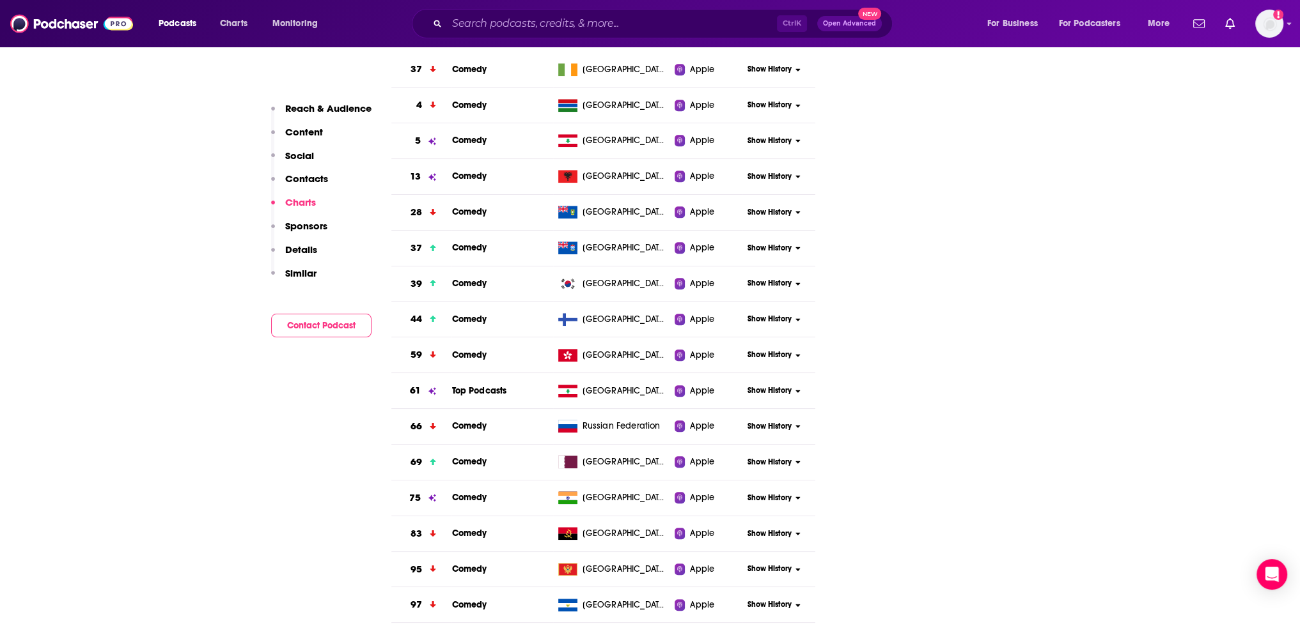
scroll to position [1238, 0]
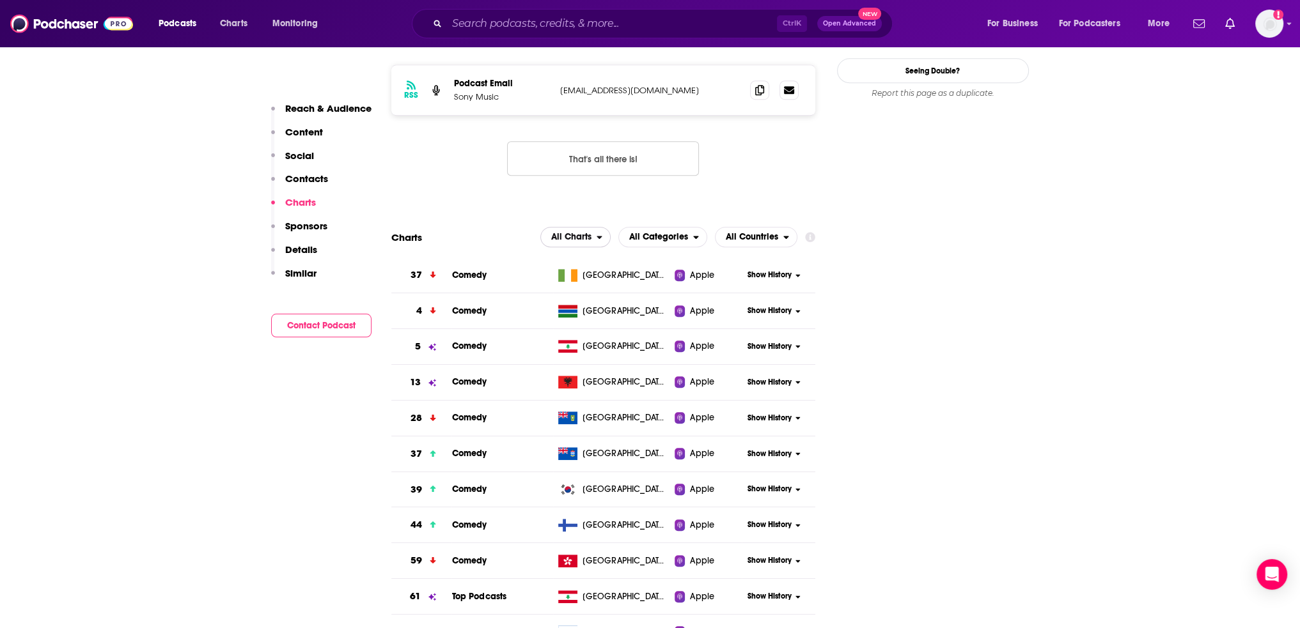
click at [588, 226] on span "All Charts" at bounding box center [569, 237] width 56 height 22
click at [576, 272] on span "Apple Charts" at bounding box center [575, 276] width 54 height 8
click at [690, 226] on span "All Categories" at bounding box center [656, 237] width 74 height 22
